Goal: Submit feedback/report problem

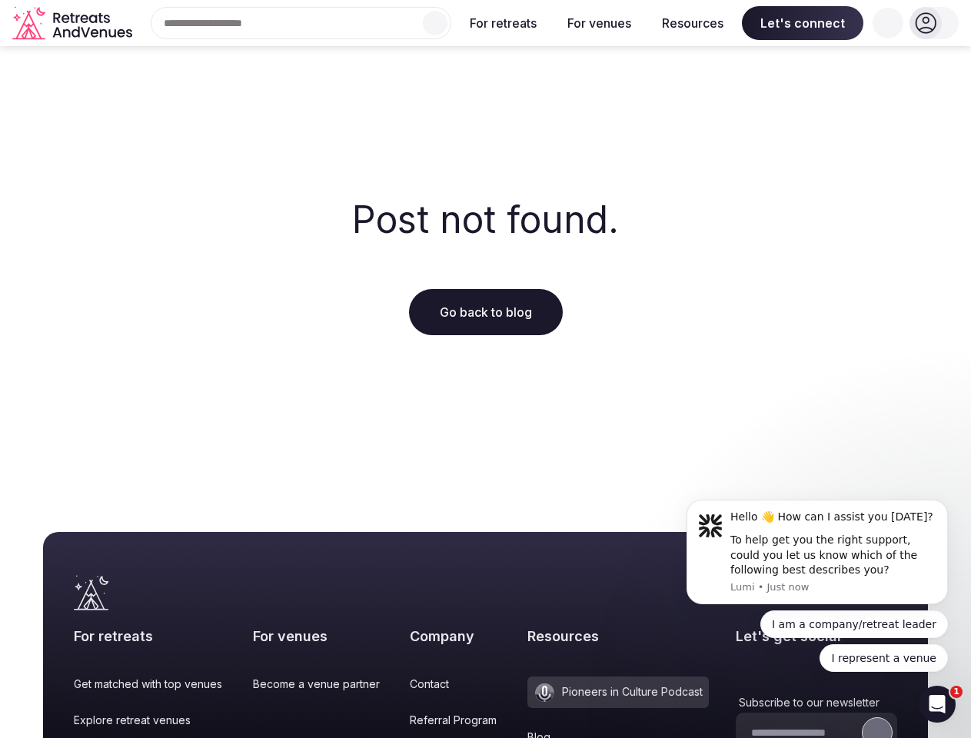
click at [485, 369] on div "Post not found. Go back to blog" at bounding box center [485, 267] width 971 height 443
click at [301, 23] on div "Search Popular Destinations [GEOGRAPHIC_DATA], [GEOGRAPHIC_DATA] [GEOGRAPHIC_DA…" at bounding box center [294, 23] width 313 height 32
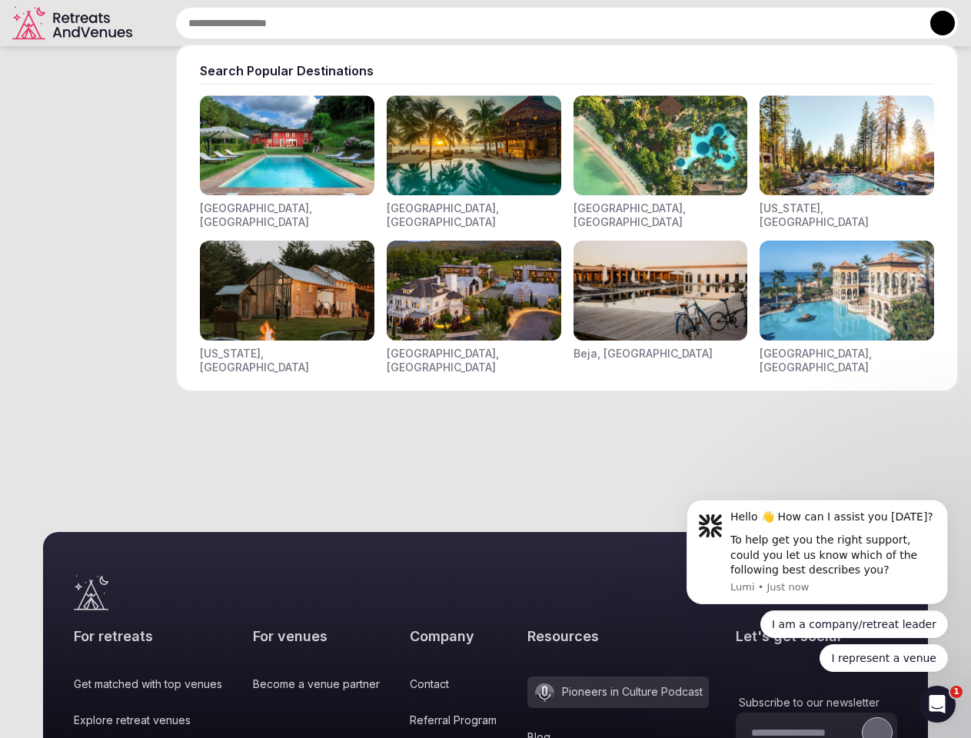
click at [435, 23] on input "text" at bounding box center [567, 23] width 784 height 32
click at [504, 23] on input "text" at bounding box center [567, 23] width 784 height 32
click at [599, 23] on input "text" at bounding box center [567, 23] width 784 height 32
click at [693, 23] on input "text" at bounding box center [567, 23] width 784 height 32
click at [803, 23] on input "text" at bounding box center [567, 23] width 784 height 32
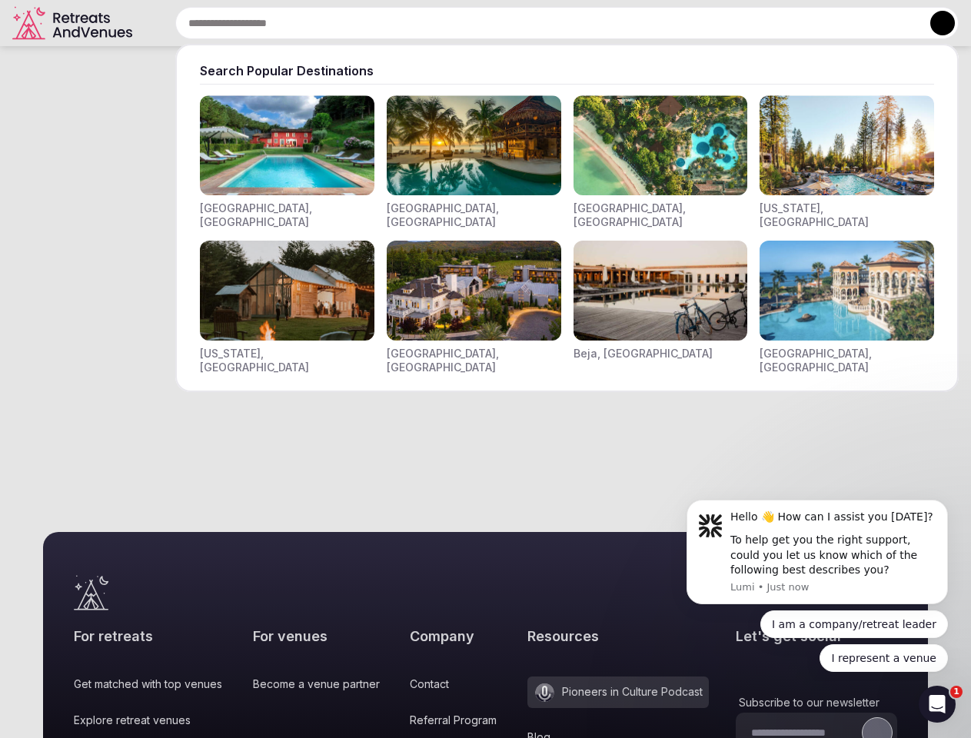
click at [888, 23] on input "text" at bounding box center [567, 23] width 784 height 32
click at [934, 23] on button at bounding box center [942, 23] width 25 height 25
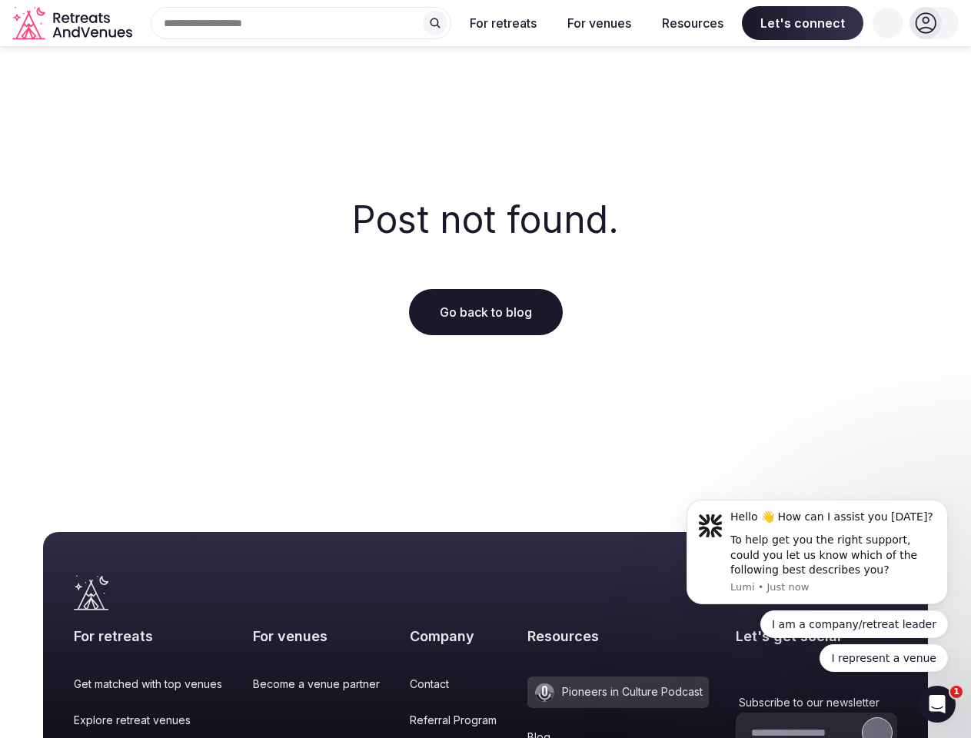
click at [862, 717] on button "submit" at bounding box center [877, 732] width 31 height 31
